Goal: Information Seeking & Learning: Learn about a topic

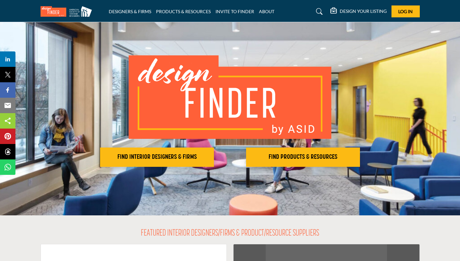
scroll to position [11, 0]
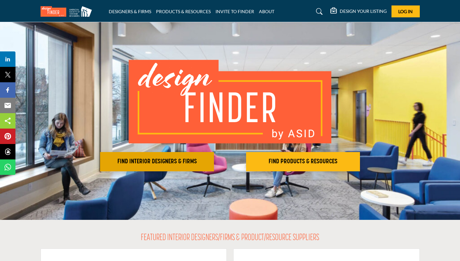
click at [193, 164] on h2 "FIND INTERIOR DESIGNERS & FIRMS" at bounding box center [157, 162] width 110 height 8
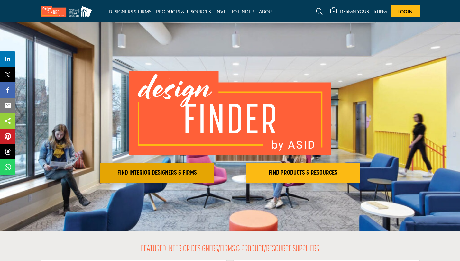
click at [201, 177] on button "FIND INTERIOR DESIGNERS & FIRMS" at bounding box center [157, 172] width 114 height 19
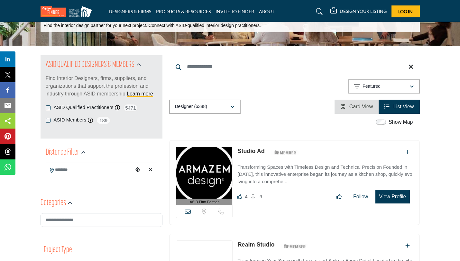
click at [402, 198] on button "View Profile" at bounding box center [392, 197] width 34 height 14
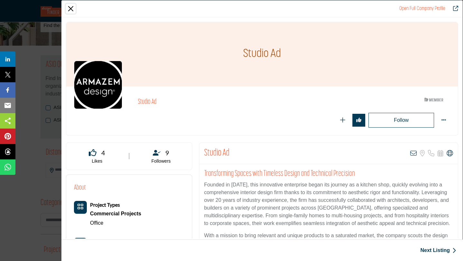
click at [72, 7] on button "Close" at bounding box center [71, 9] width 10 height 10
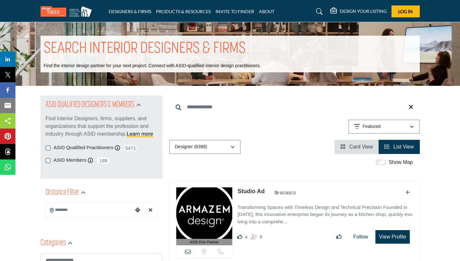
click at [314, 13] on link at bounding box center [318, 11] width 17 height 10
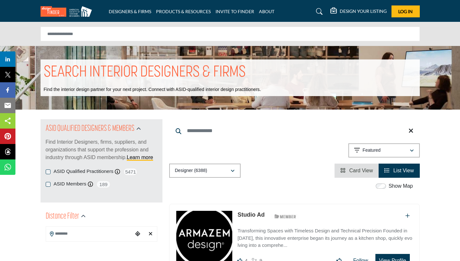
click at [322, 14] on link at bounding box center [318, 11] width 17 height 10
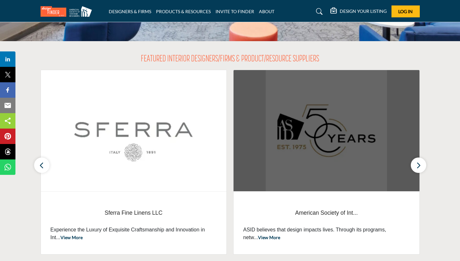
scroll to position [192, 0]
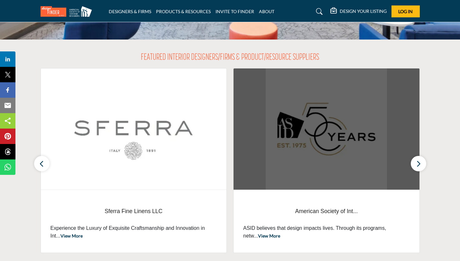
click at [267, 164] on img at bounding box center [326, 128] width 186 height 121
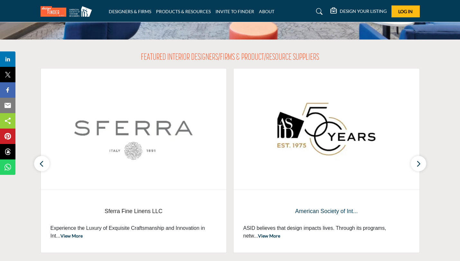
click at [330, 207] on span "American Society of Int..." at bounding box center [326, 211] width 167 height 8
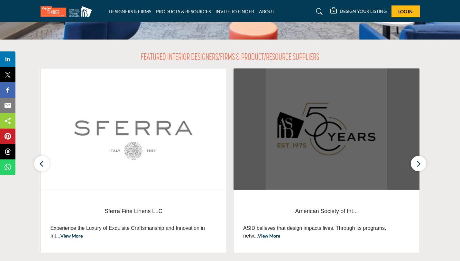
click at [335, 166] on img at bounding box center [326, 128] width 186 height 121
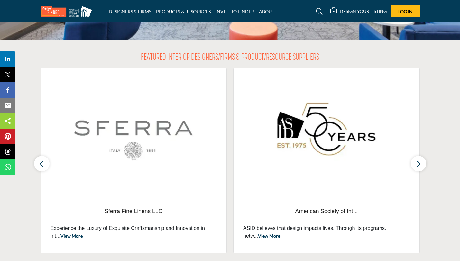
click at [258, 236] on link "View More" at bounding box center [269, 235] width 22 height 5
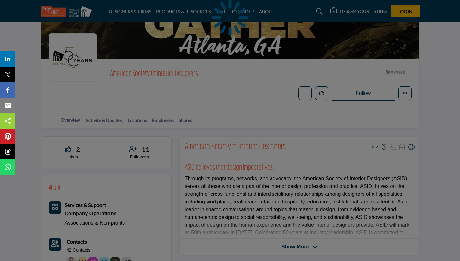
scroll to position [59, 0]
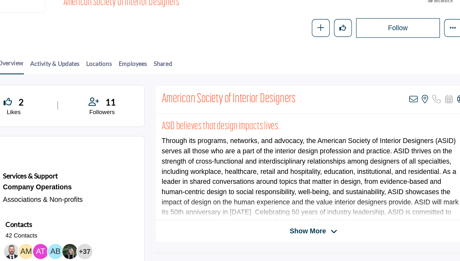
click at [267, 231] on div "Show More" at bounding box center [300, 234] width 240 height 8
click at [296, 233] on span "Show More" at bounding box center [294, 234] width 27 height 8
